Goal: Task Accomplishment & Management: Manage account settings

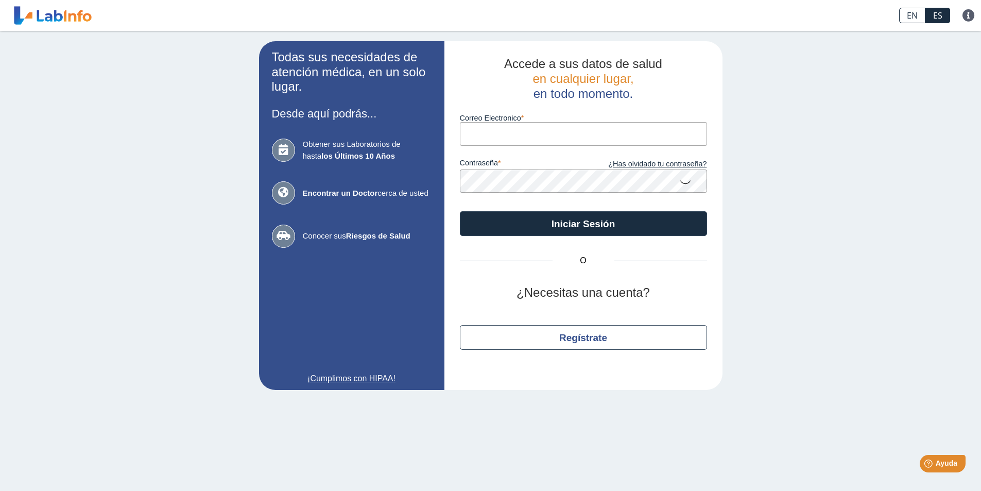
click at [508, 136] on input "Correo Electronico" at bounding box center [583, 133] width 247 height 23
type input "[EMAIL_ADDRESS][DOMAIN_NAME]"
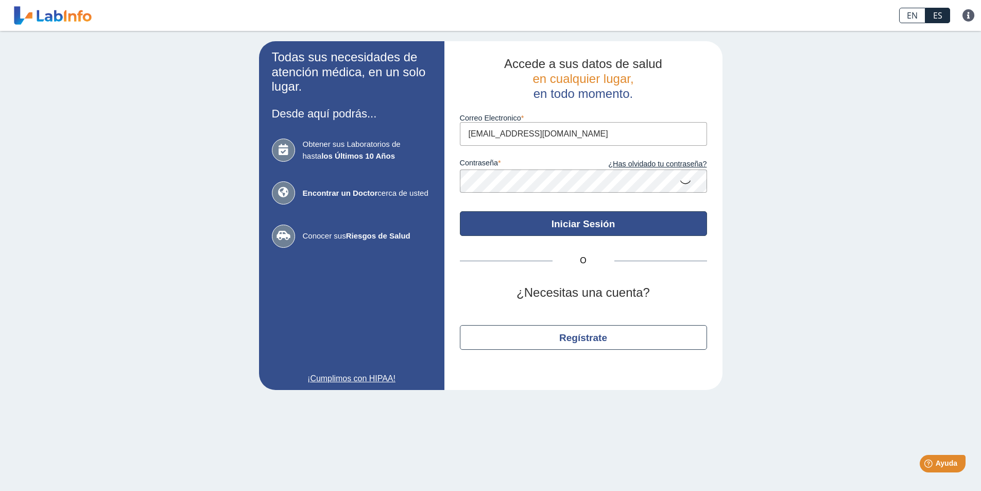
click at [600, 224] on button "Iniciar Sesión" at bounding box center [583, 223] width 247 height 25
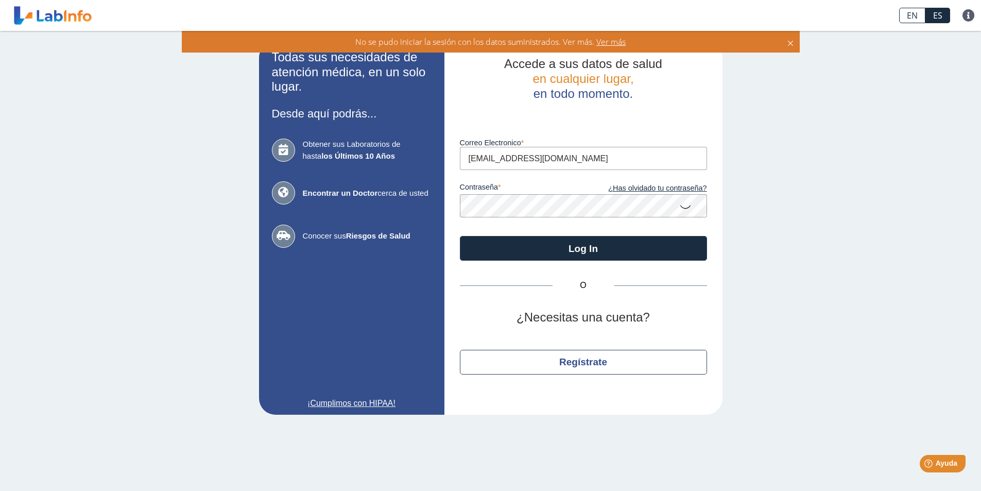
click at [685, 206] on icon at bounding box center [685, 206] width 12 height 20
click at [609, 40] on span "Ver más" at bounding box center [609, 41] width 31 height 11
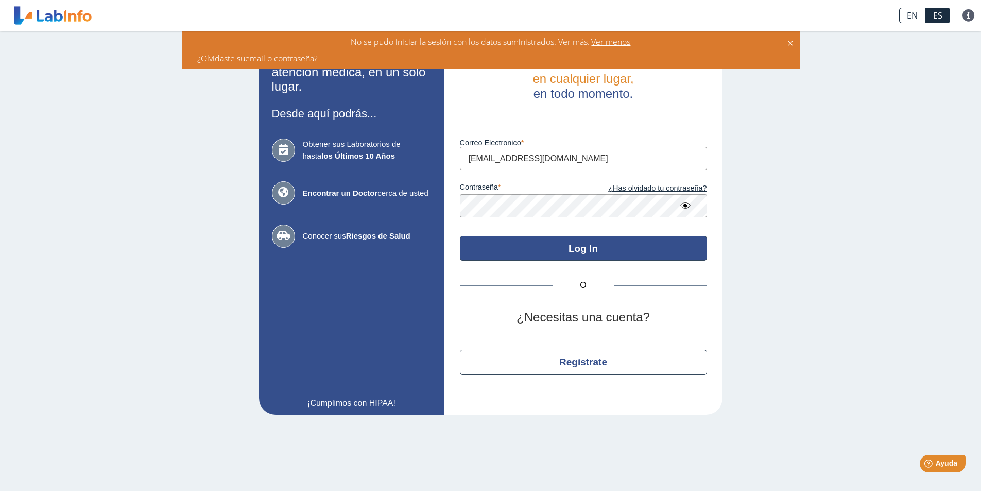
click at [540, 244] on button "Log In" at bounding box center [583, 248] width 247 height 25
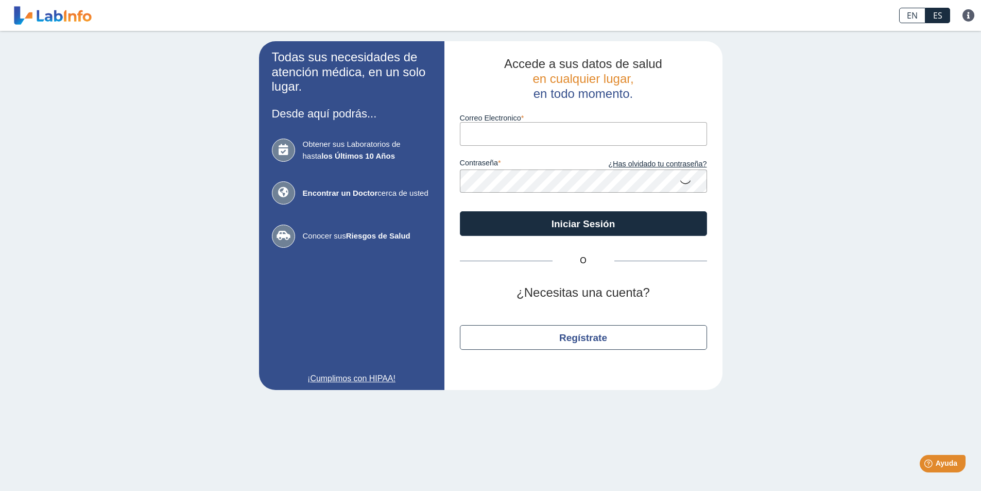
click at [483, 136] on input "Correo Electronico" at bounding box center [583, 133] width 247 height 23
type input "[EMAIL_ADDRESS][DOMAIN_NAME]"
click at [683, 182] on icon at bounding box center [685, 181] width 12 height 20
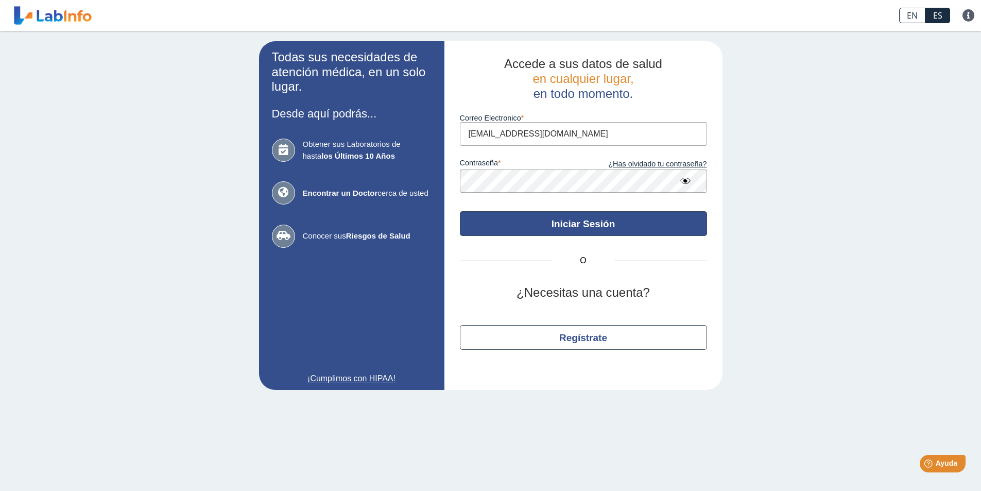
click at [606, 226] on button "Iniciar Sesión" at bounding box center [583, 223] width 247 height 25
